Goal: Task Accomplishment & Management: Manage account settings

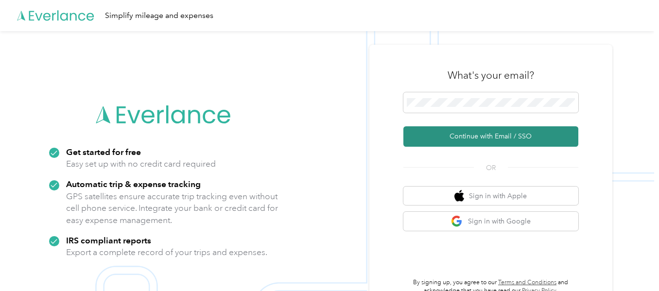
click at [481, 135] on button "Continue with Email / SSO" at bounding box center [490, 136] width 175 height 20
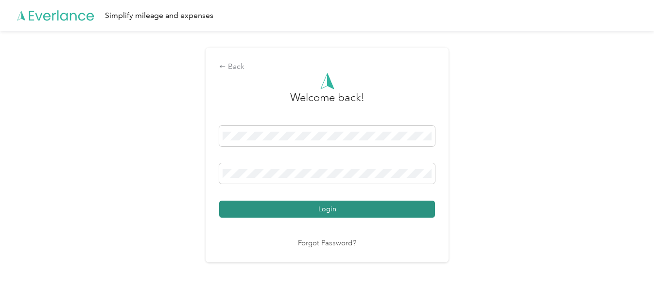
click at [261, 210] on button "Login" at bounding box center [327, 209] width 216 height 17
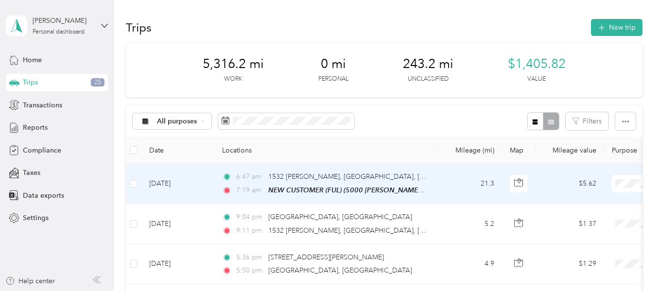
click at [604, 204] on li "Atlanta Beverage Company" at bounding box center [598, 201] width 120 height 17
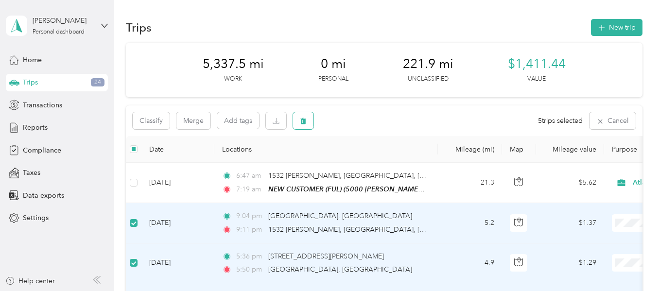
click at [311, 119] on button "button" at bounding box center [303, 120] width 20 height 17
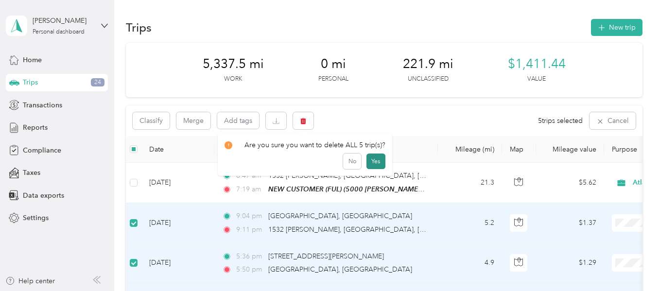
click at [375, 163] on button "Yes" at bounding box center [375, 161] width 19 height 16
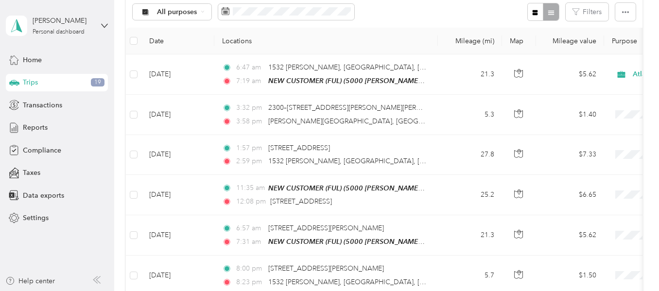
scroll to position [131, 0]
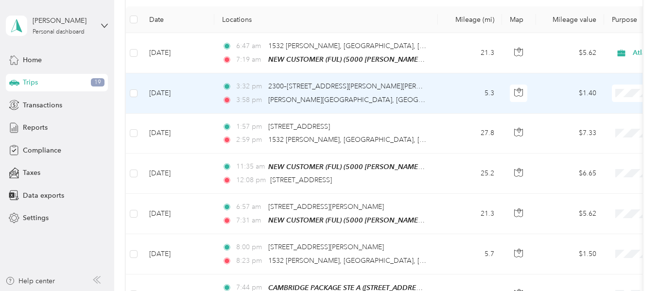
click at [611, 113] on span "Atlanta Beverage Company" at bounding box center [607, 111] width 90 height 10
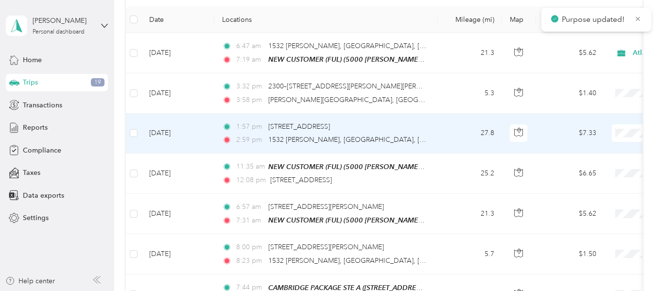
click at [612, 148] on span "Atlanta Beverage Company" at bounding box center [607, 147] width 90 height 10
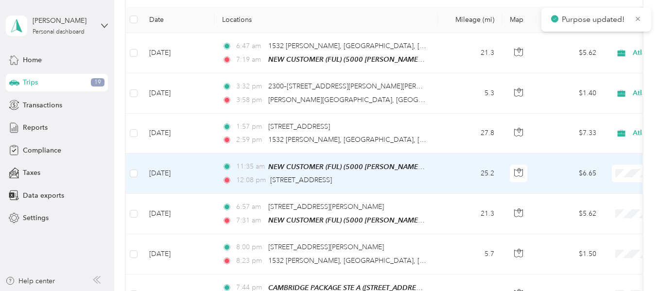
click at [627, 192] on span "Atlanta Beverage Company" at bounding box center [607, 191] width 90 height 10
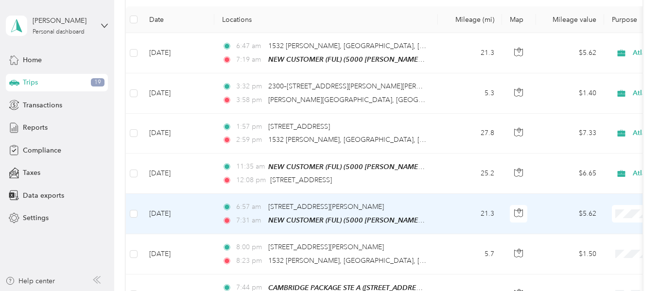
click at [615, 230] on span "Atlanta Beverage Company" at bounding box center [607, 229] width 90 height 10
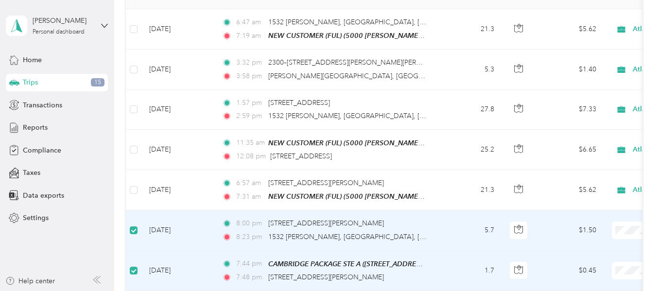
scroll to position [0, 0]
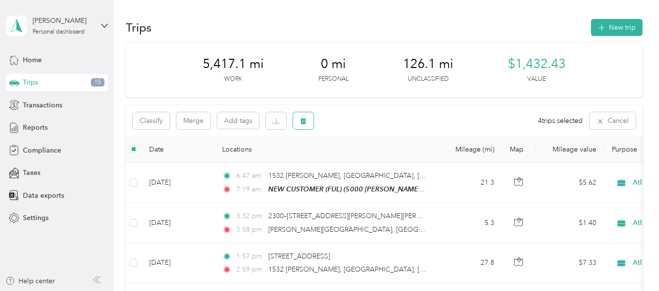
click at [305, 124] on icon "button" at bounding box center [304, 121] width 6 height 6
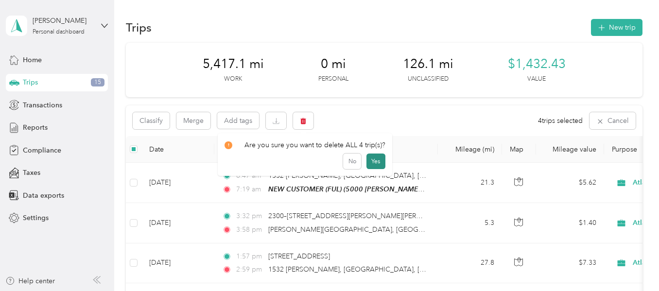
click at [372, 162] on button "Yes" at bounding box center [375, 161] width 19 height 16
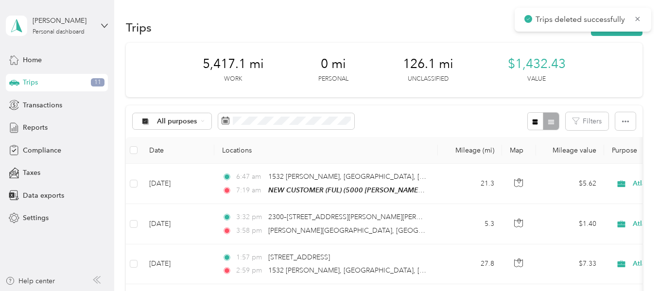
scroll to position [255, 0]
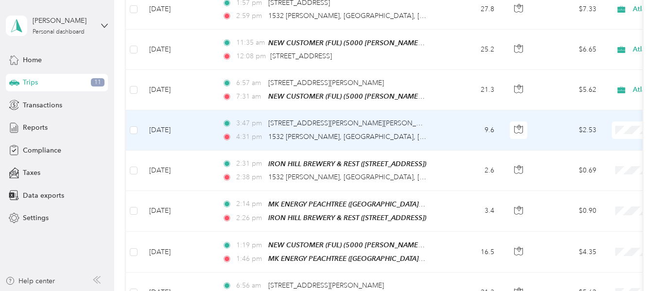
click at [624, 122] on span at bounding box center [672, 129] width 120 height 17
click at [616, 146] on span "Atlanta Beverage Company" at bounding box center [607, 146] width 90 height 10
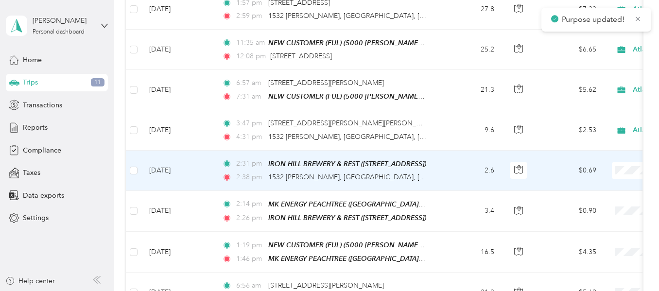
click at [613, 185] on span "Atlanta Beverage Company" at bounding box center [607, 187] width 90 height 10
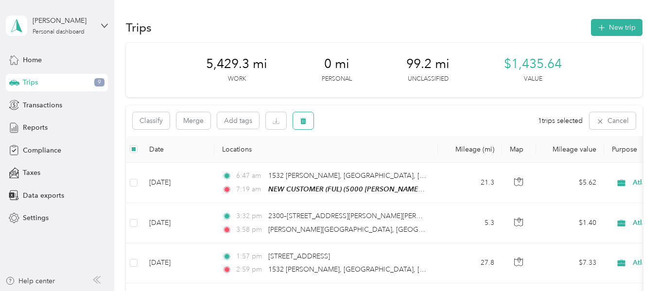
click at [303, 123] on icon "button" at bounding box center [303, 121] width 7 height 7
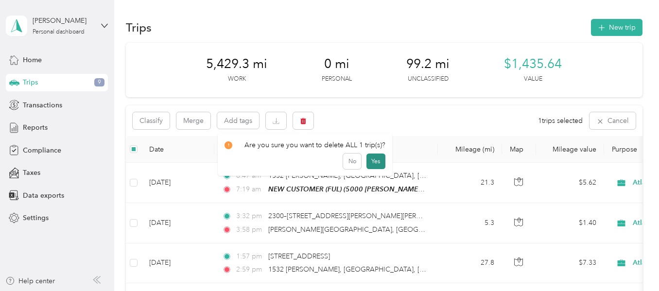
click at [370, 162] on button "Yes" at bounding box center [375, 161] width 19 height 16
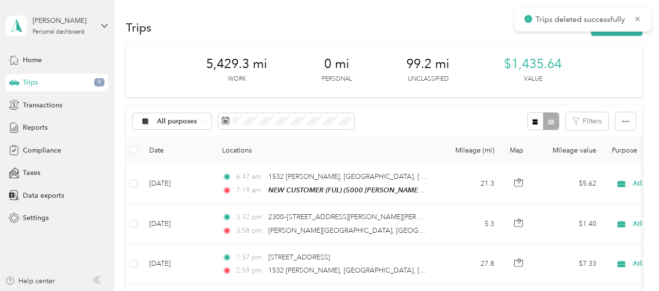
scroll to position [255, 0]
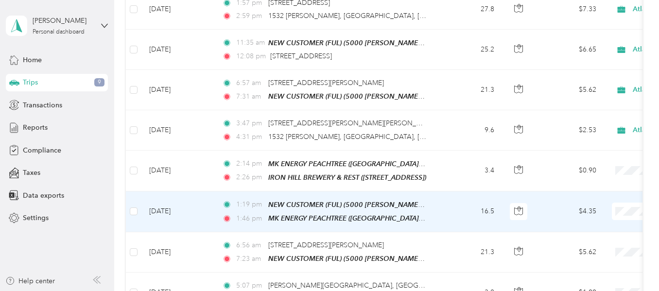
click at [605, 227] on span "Atlanta Beverage Company" at bounding box center [607, 226] width 90 height 10
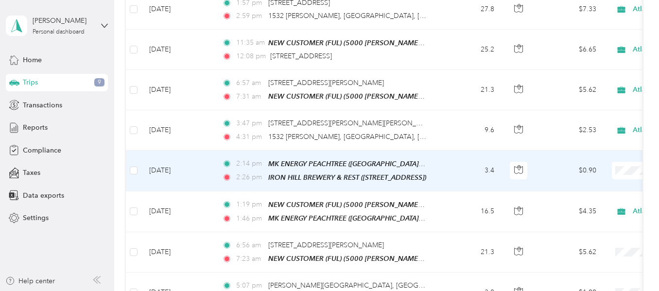
click at [599, 187] on span "Atlanta Beverage Company" at bounding box center [607, 187] width 90 height 10
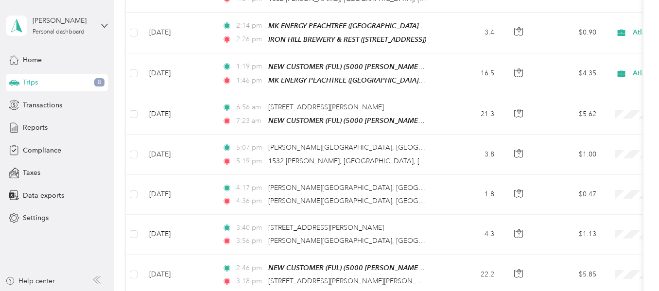
scroll to position [399, 0]
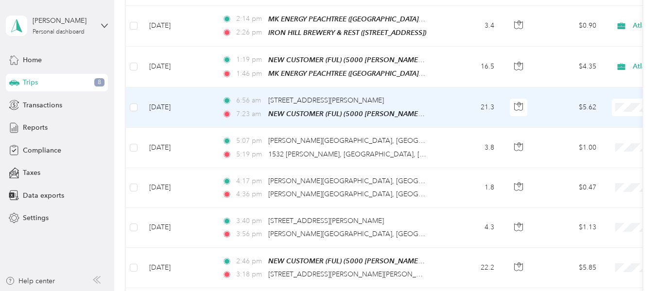
click at [595, 119] on span "Atlanta Beverage Company" at bounding box center [607, 121] width 90 height 10
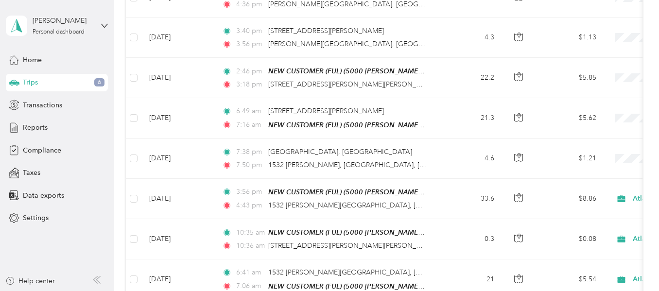
scroll to position [585, 0]
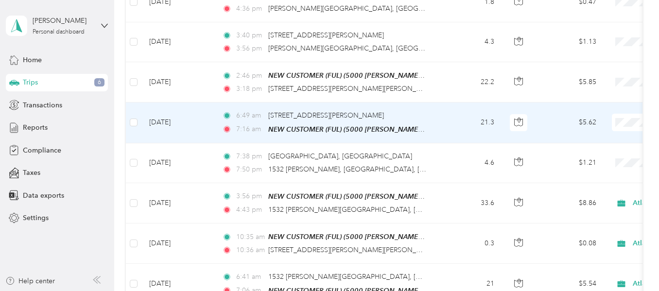
click at [610, 134] on span "Atlanta Beverage Company" at bounding box center [607, 136] width 90 height 10
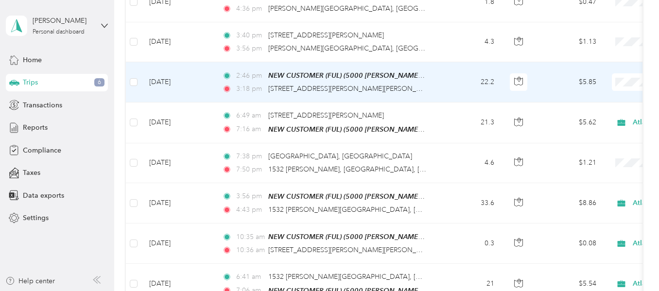
click at [607, 95] on span "Atlanta Beverage Company" at bounding box center [607, 96] width 90 height 10
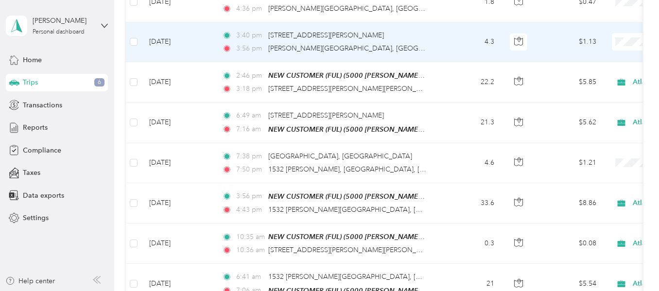
click at [597, 54] on span "Atlanta Beverage Company" at bounding box center [607, 56] width 90 height 10
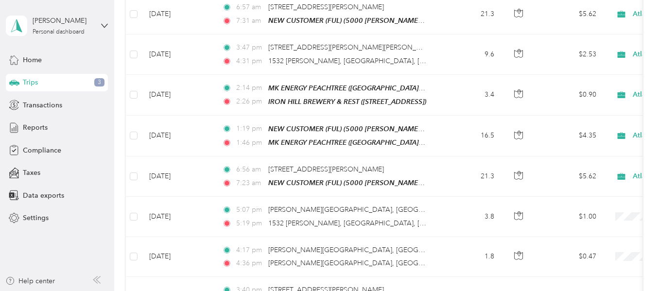
scroll to position [75, 0]
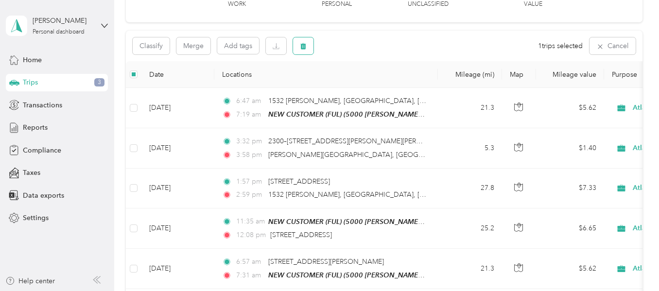
click at [306, 42] on span "button" at bounding box center [303, 46] width 7 height 8
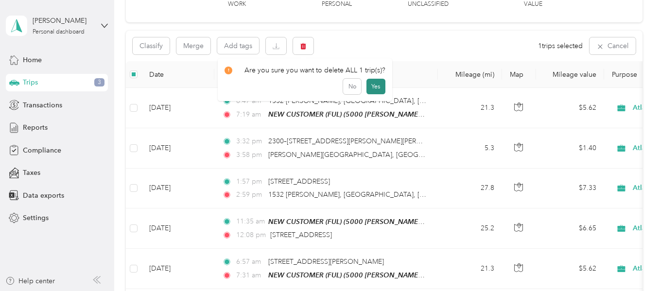
click at [371, 86] on button "Yes" at bounding box center [375, 87] width 19 height 16
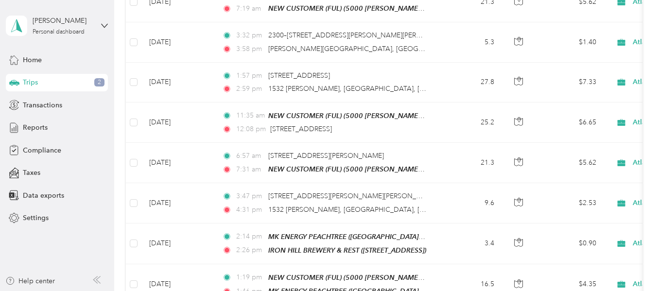
scroll to position [0, 0]
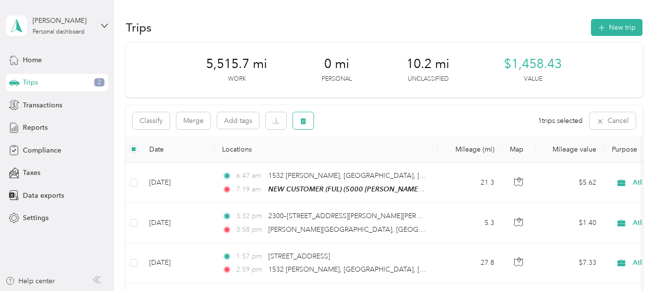
click at [306, 123] on icon "button" at bounding box center [304, 121] width 6 height 6
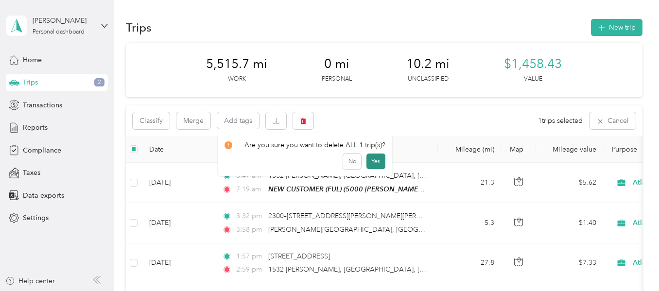
click at [370, 162] on button "Yes" at bounding box center [375, 161] width 19 height 16
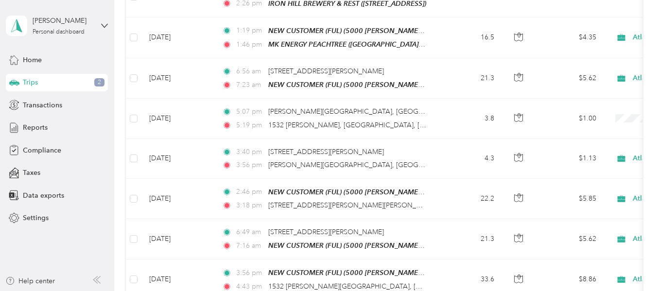
scroll to position [424, 0]
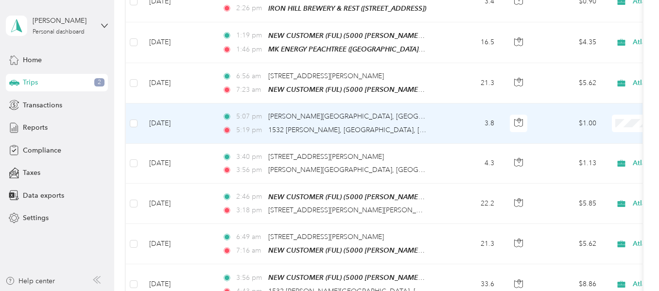
click at [589, 138] on span "Atlanta Beverage Company" at bounding box center [607, 138] width 90 height 10
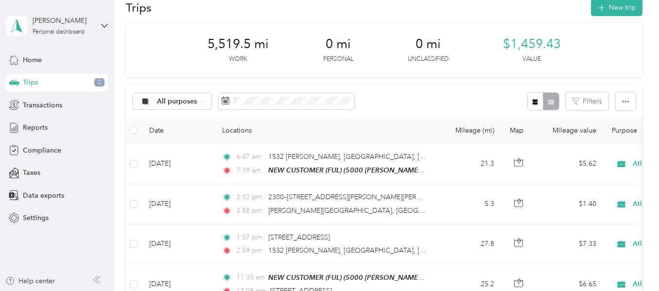
scroll to position [0, 0]
